Goal: Consume media (video, audio): Consume media (video, audio)

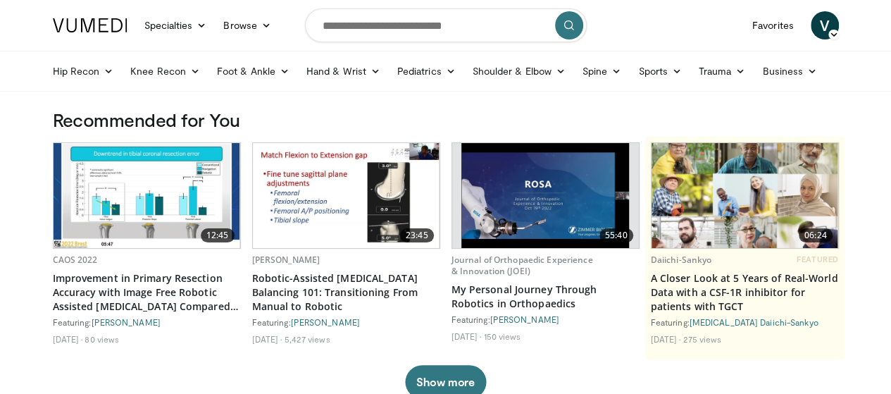
click at [487, 186] on img at bounding box center [545, 195] width 168 height 105
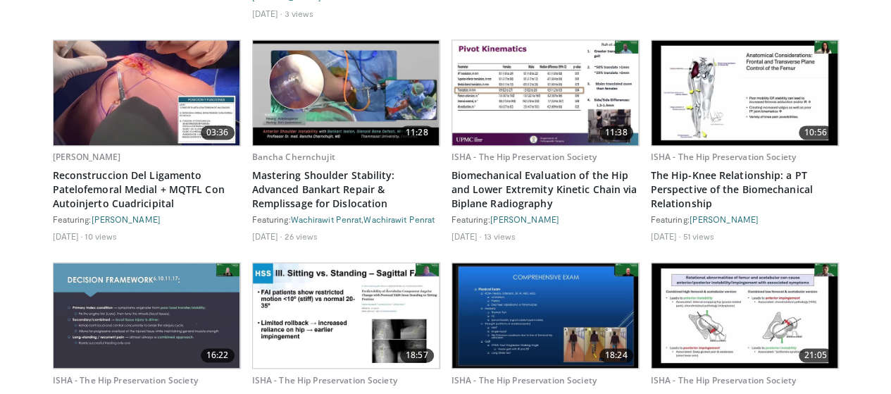
scroll to position [982, 0]
